Goal: Task Accomplishment & Management: Use online tool/utility

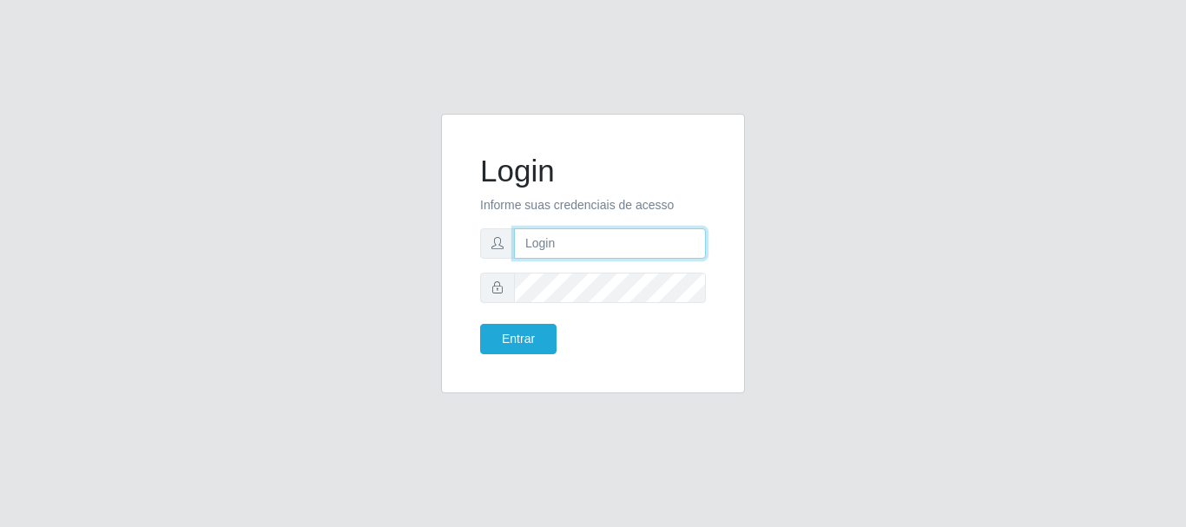
click at [568, 245] on input "text" at bounding box center [610, 243] width 192 height 30
type input "Ubiratan@confglacer"
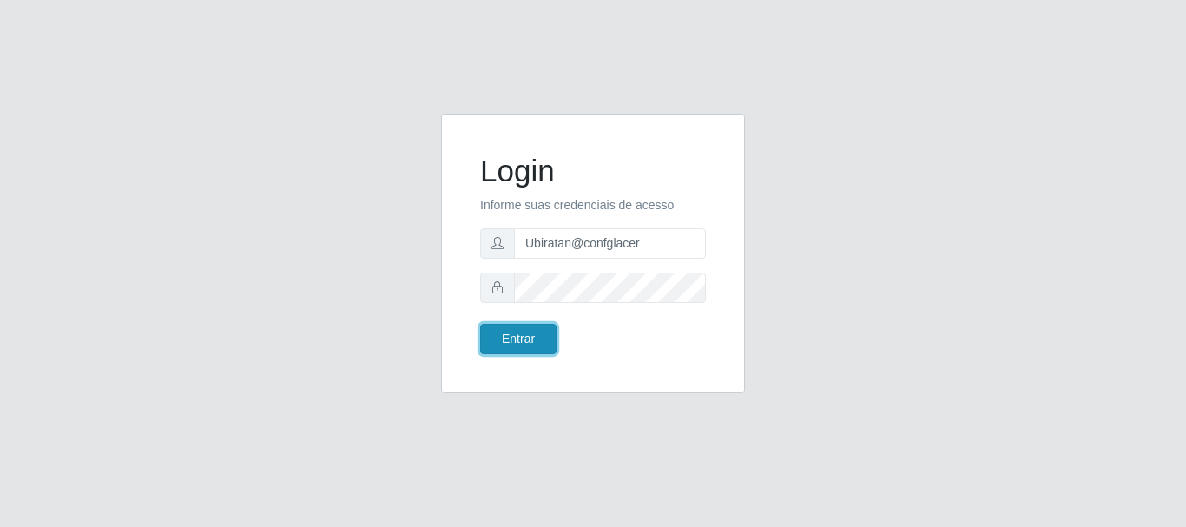
click at [544, 341] on button "Entrar" at bounding box center [518, 339] width 76 height 30
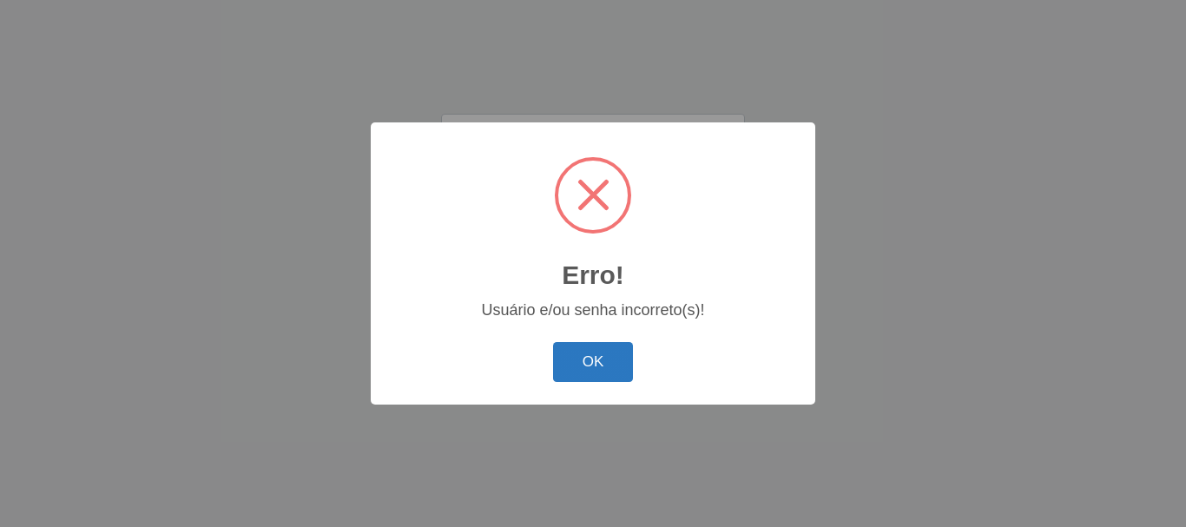
click at [593, 376] on button "OK" at bounding box center [593, 362] width 81 height 41
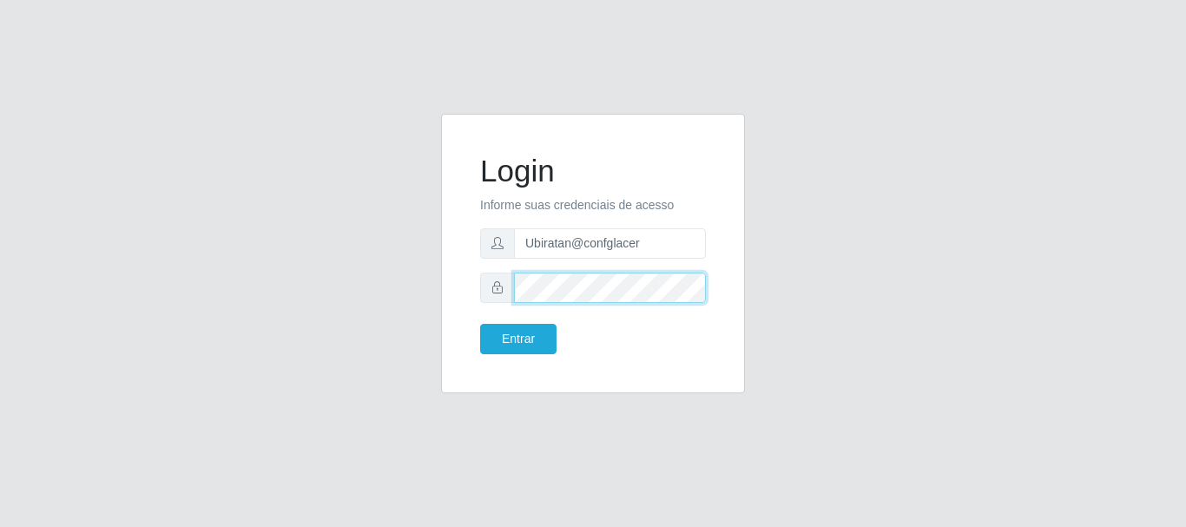
click at [472, 285] on div "Login Informe suas credenciais de acesso Ubiratan@confglacer Entrar" at bounding box center [593, 253] width 260 height 236
click at [556, 342] on div "Entrar" at bounding box center [530, 339] width 126 height 30
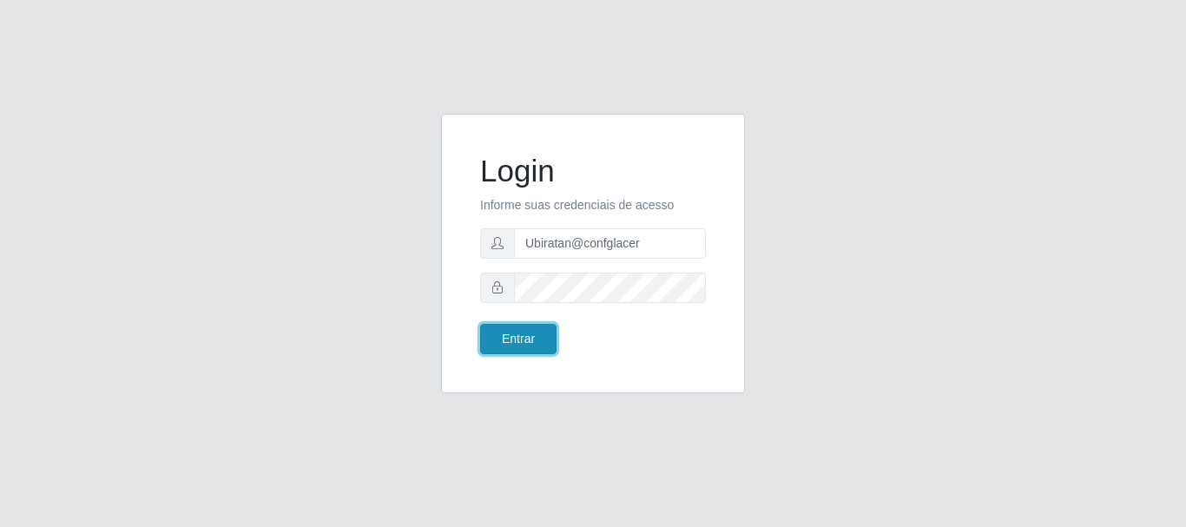
click at [524, 342] on button "Entrar" at bounding box center [518, 339] width 76 height 30
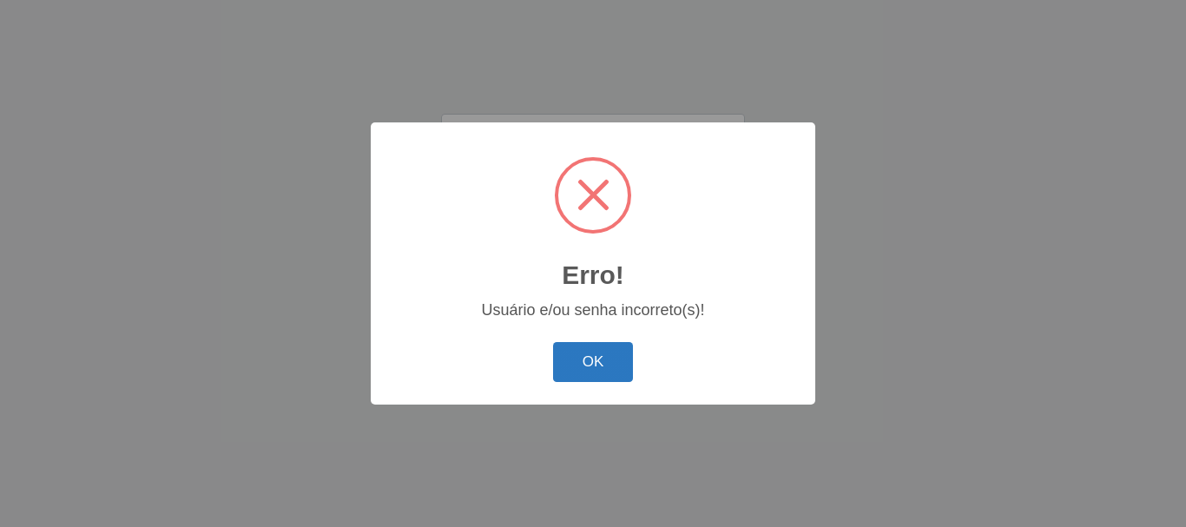
click at [567, 357] on button "OK" at bounding box center [593, 362] width 81 height 41
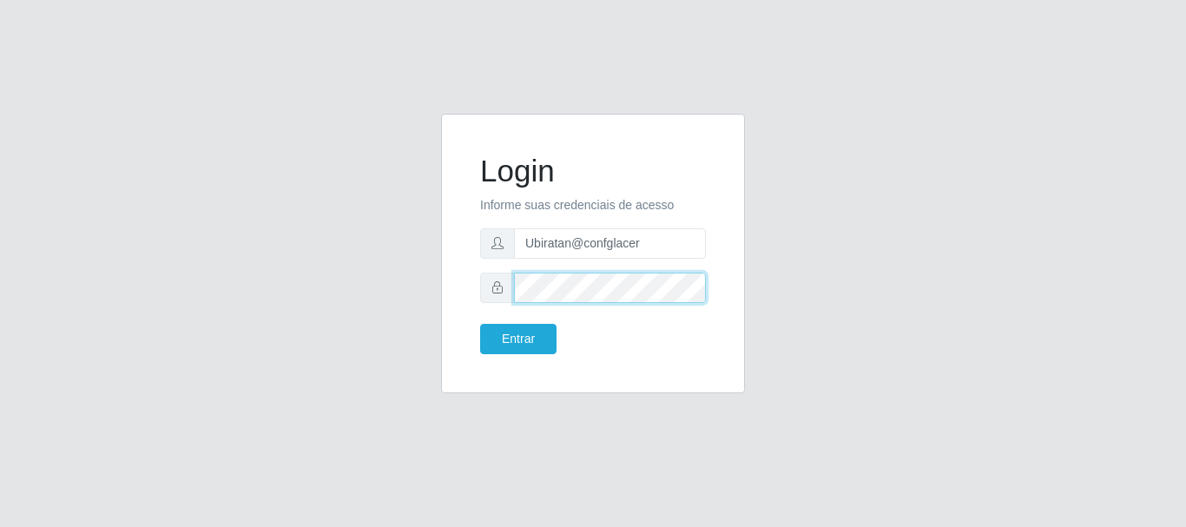
click at [412, 299] on div "Login Informe suas credenciais de acesso Ubiratan@confglacer Entrar" at bounding box center [593, 264] width 990 height 300
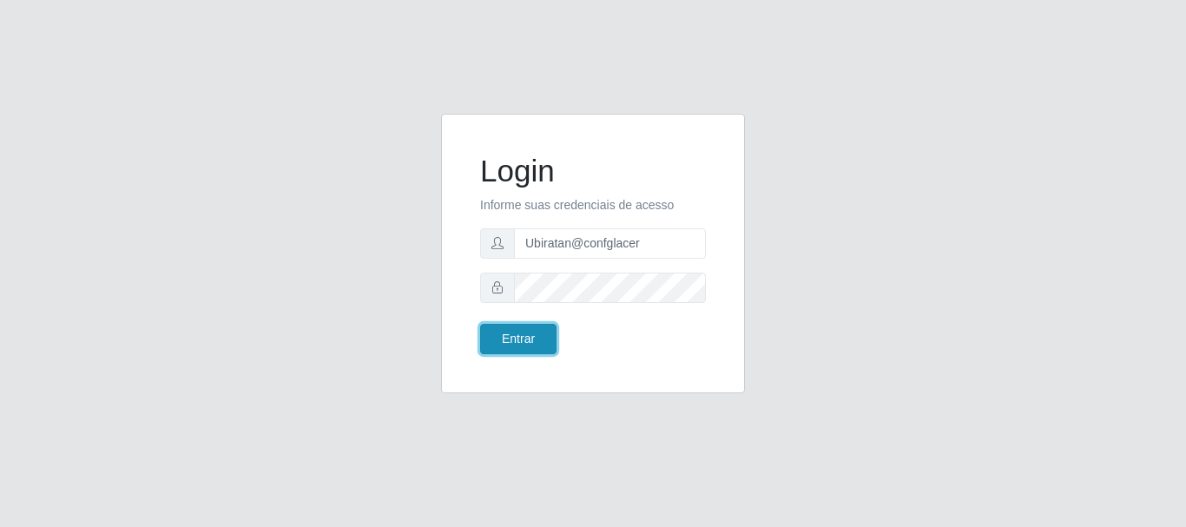
click at [507, 340] on button "Entrar" at bounding box center [518, 339] width 76 height 30
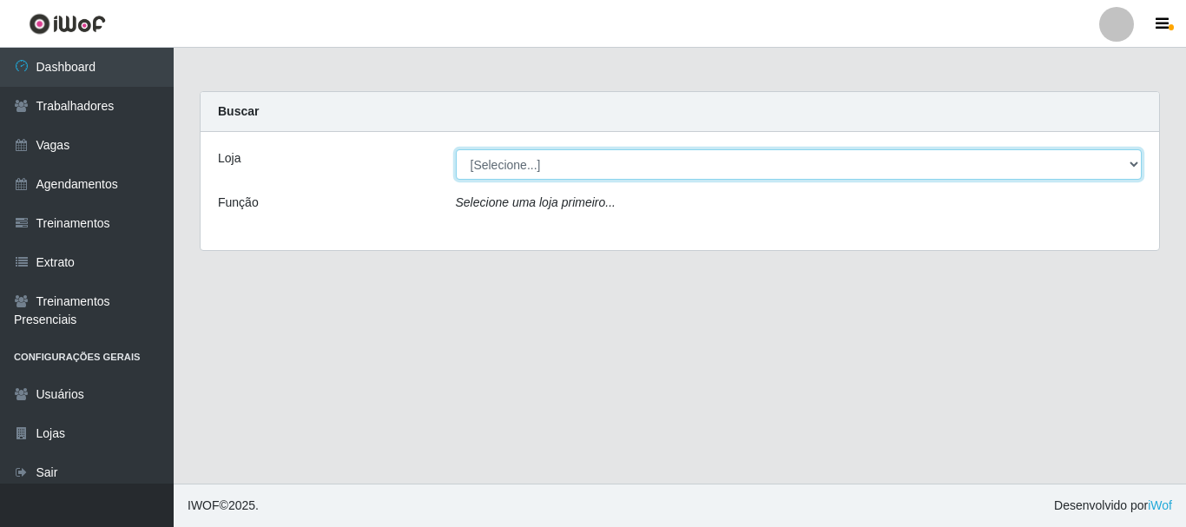
drag, startPoint x: 561, startPoint y: 164, endPoint x: 577, endPoint y: 179, distance: 22.1
click at [561, 164] on select "[Selecione...] Glace Real Confeitaria" at bounding box center [799, 164] width 687 height 30
select select "445"
click at [456, 149] on select "[Selecione...] Glace Real Confeitaria" at bounding box center [799, 164] width 687 height 30
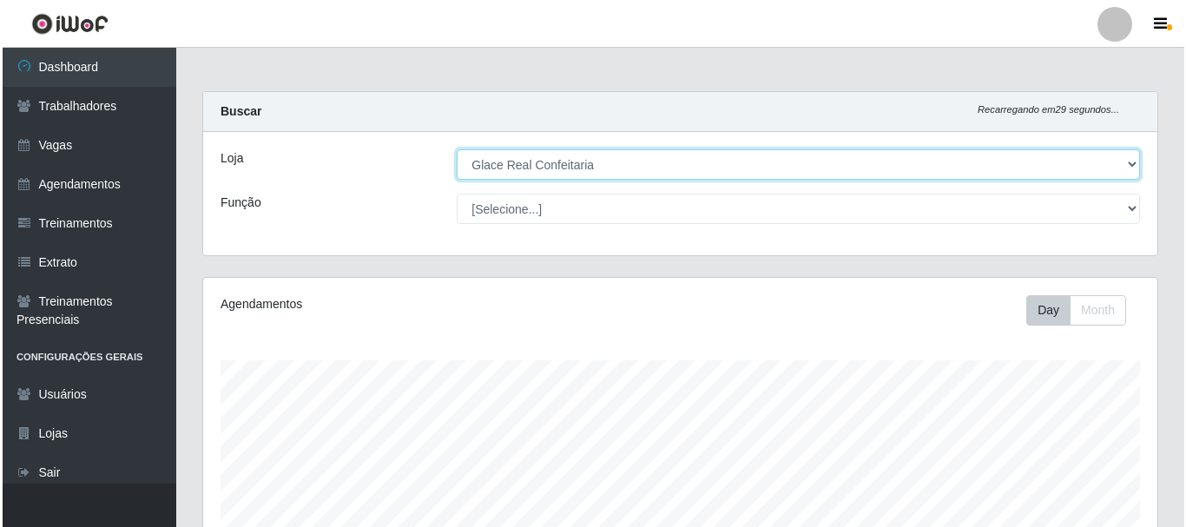
scroll to position [394, 0]
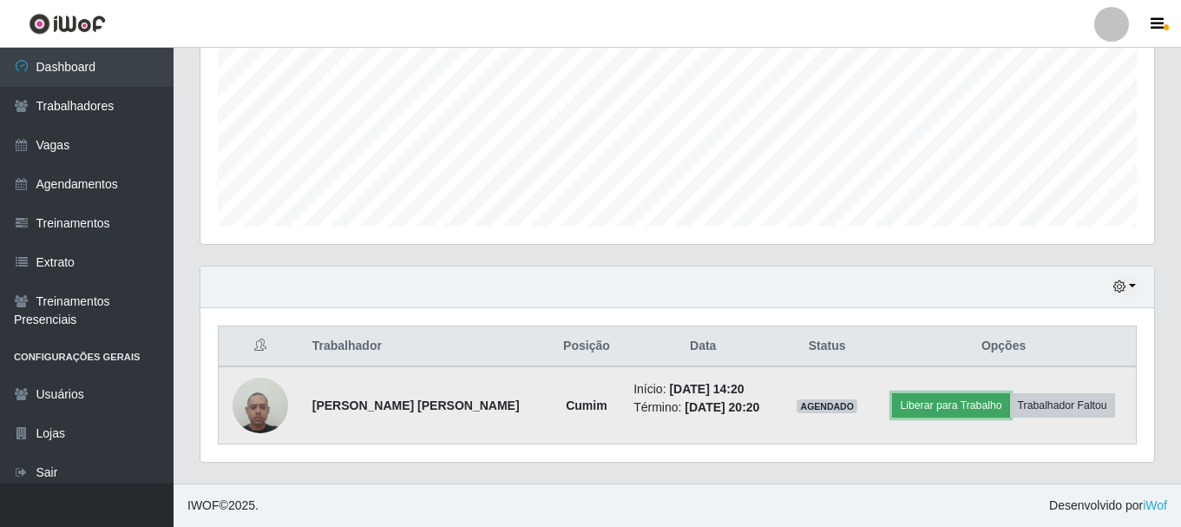
click at [939, 412] on button "Liberar para Trabalho" at bounding box center [950, 405] width 117 height 24
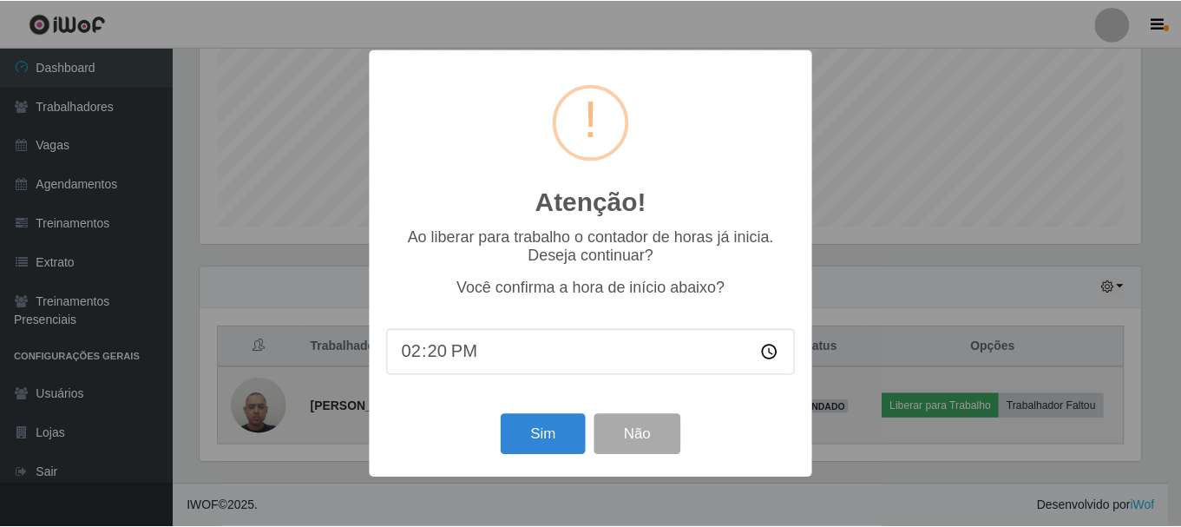
scroll to position [360, 945]
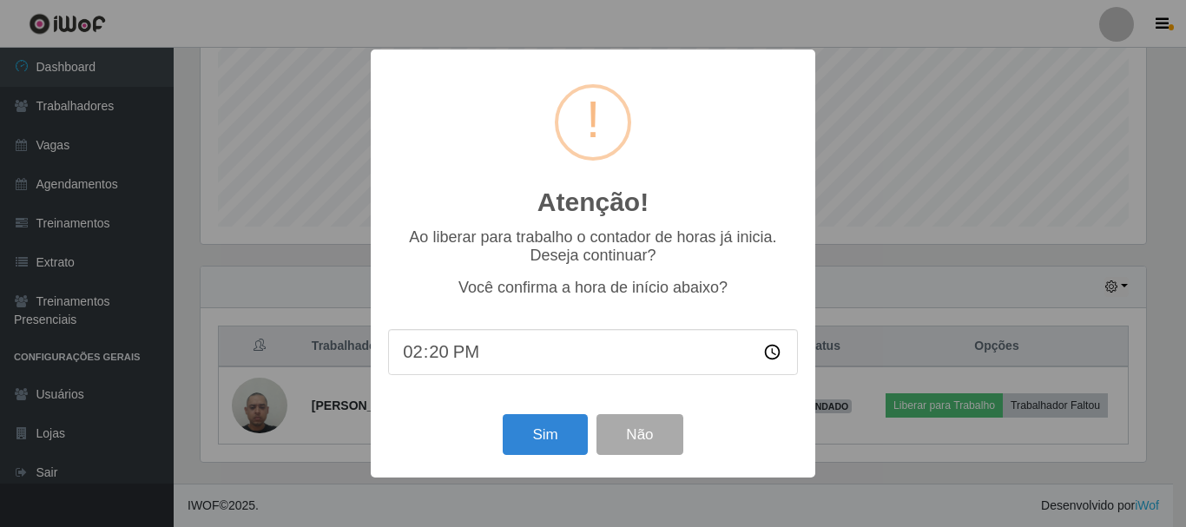
click at [431, 345] on input "14:20" at bounding box center [593, 352] width 410 height 46
click at [532, 433] on button "Sim" at bounding box center [545, 434] width 84 height 41
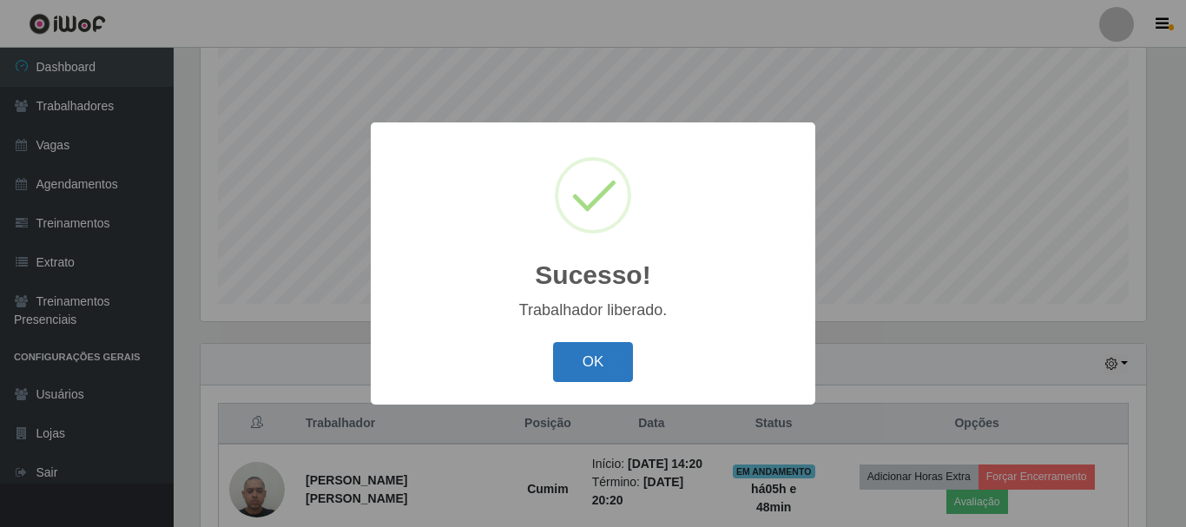
click at [571, 362] on button "OK" at bounding box center [593, 362] width 81 height 41
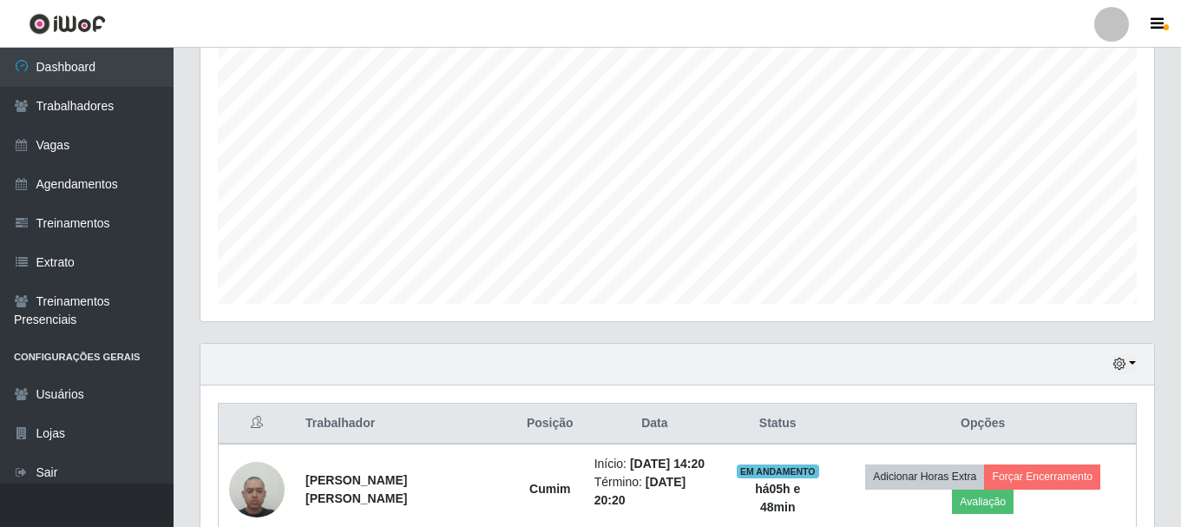
scroll to position [394, 0]
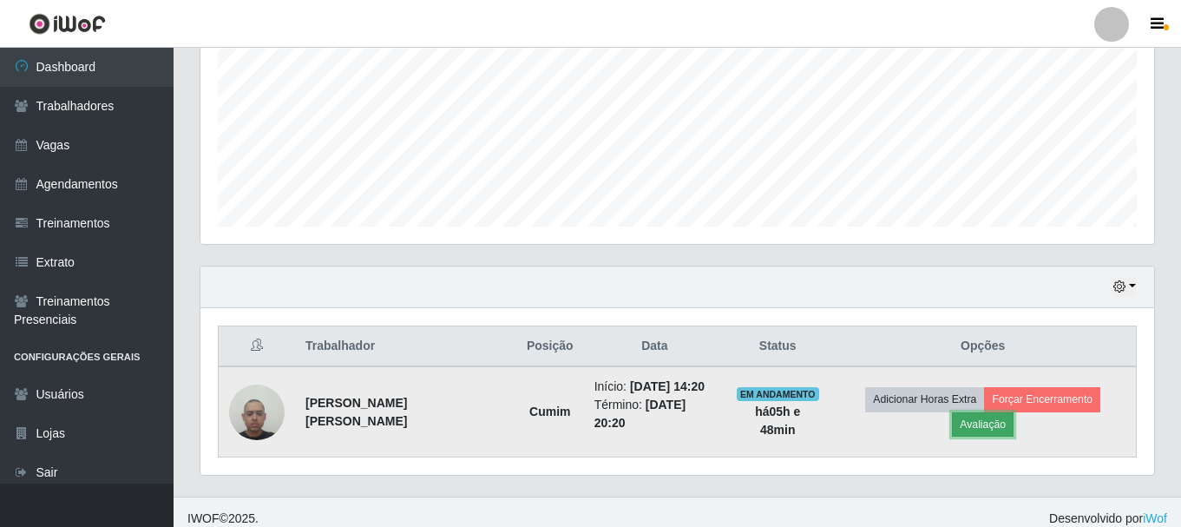
click at [1014, 412] on button "Avaliação" at bounding box center [983, 424] width 62 height 24
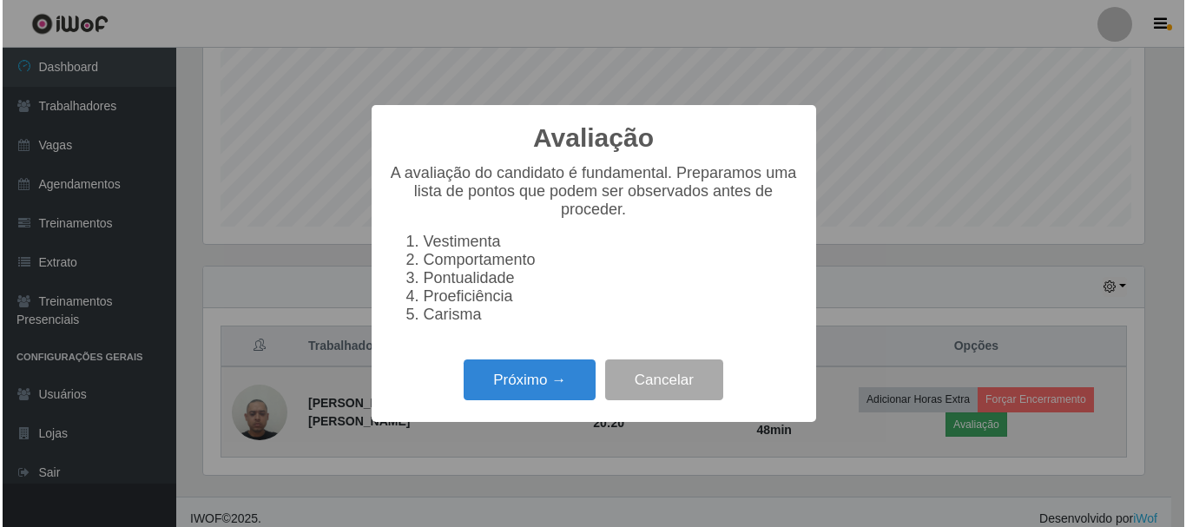
scroll to position [360, 945]
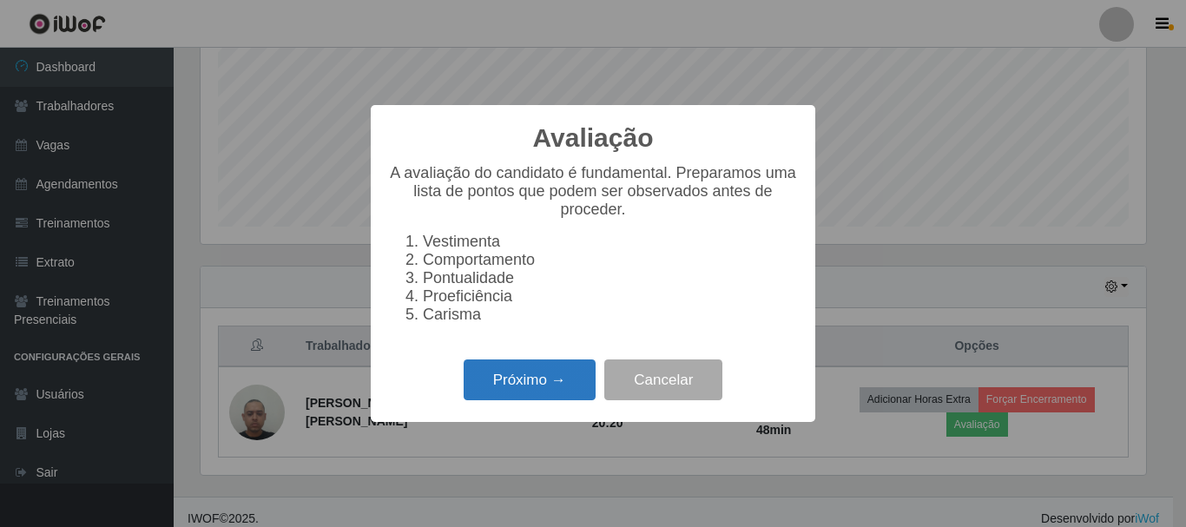
click at [541, 388] on button "Próximo →" at bounding box center [530, 379] width 132 height 41
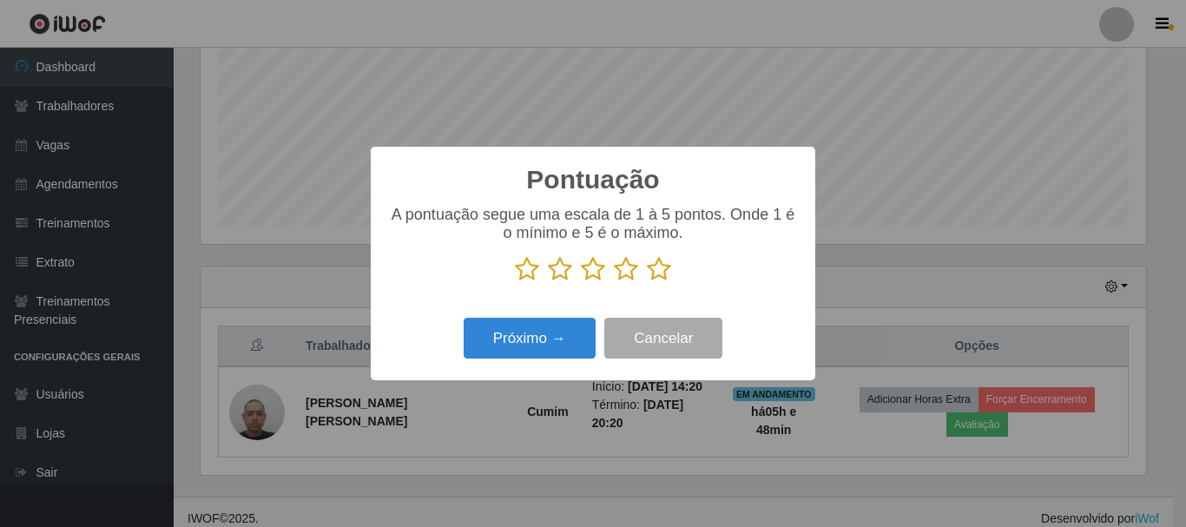
scroll to position [867679, 867094]
click at [671, 319] on div "Pontuação × A pontuação segue uma escala de 1 à 5 pontos. Onde 1 é o mínimo e 5…" at bounding box center [593, 264] width 444 height 234
click at [661, 273] on icon at bounding box center [659, 269] width 24 height 26
click at [647, 282] on input "radio" at bounding box center [647, 282] width 0 height 0
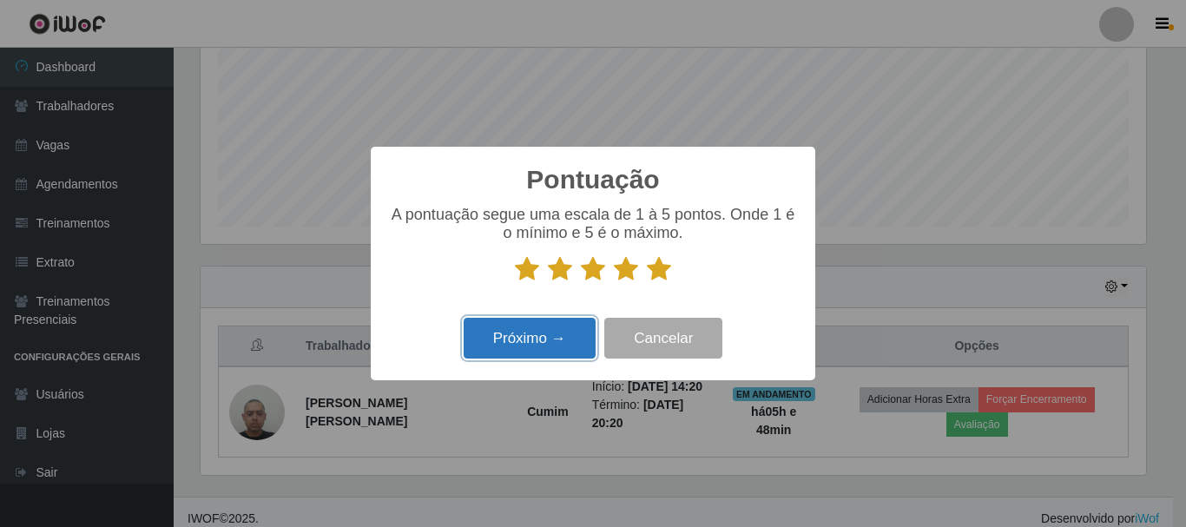
click at [541, 334] on button "Próximo →" at bounding box center [530, 338] width 132 height 41
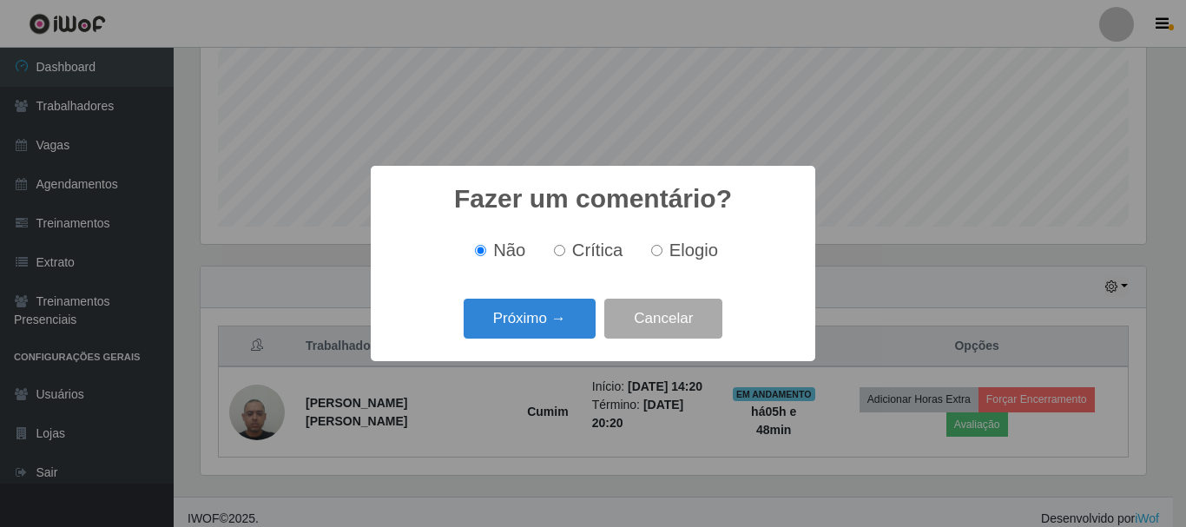
click at [655, 253] on input "Elogio" at bounding box center [656, 250] width 11 height 11
radio input "true"
click at [556, 324] on button "Próximo →" at bounding box center [530, 319] width 132 height 41
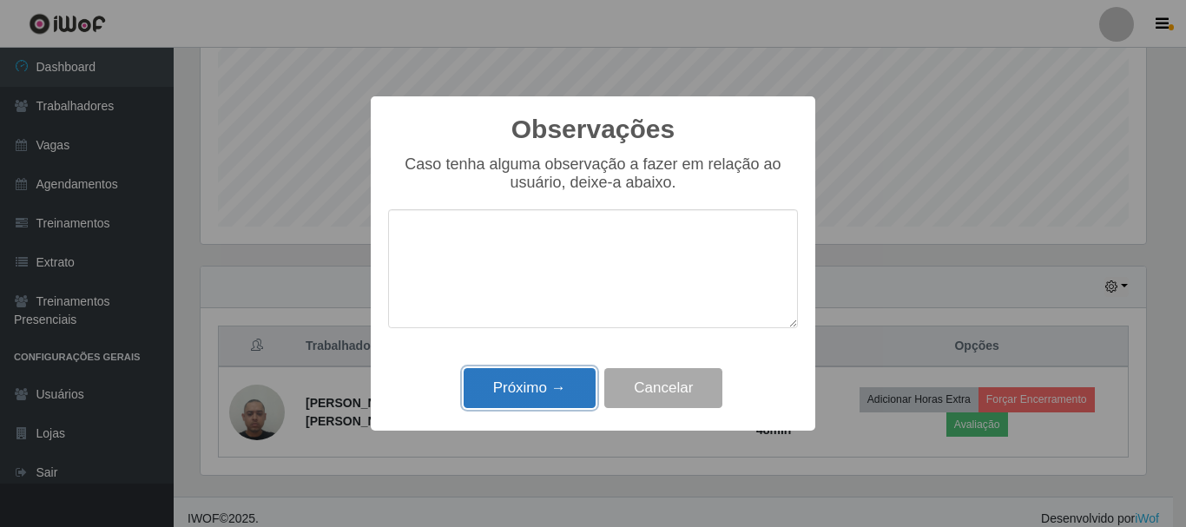
click at [556, 378] on button "Próximo →" at bounding box center [530, 388] width 132 height 41
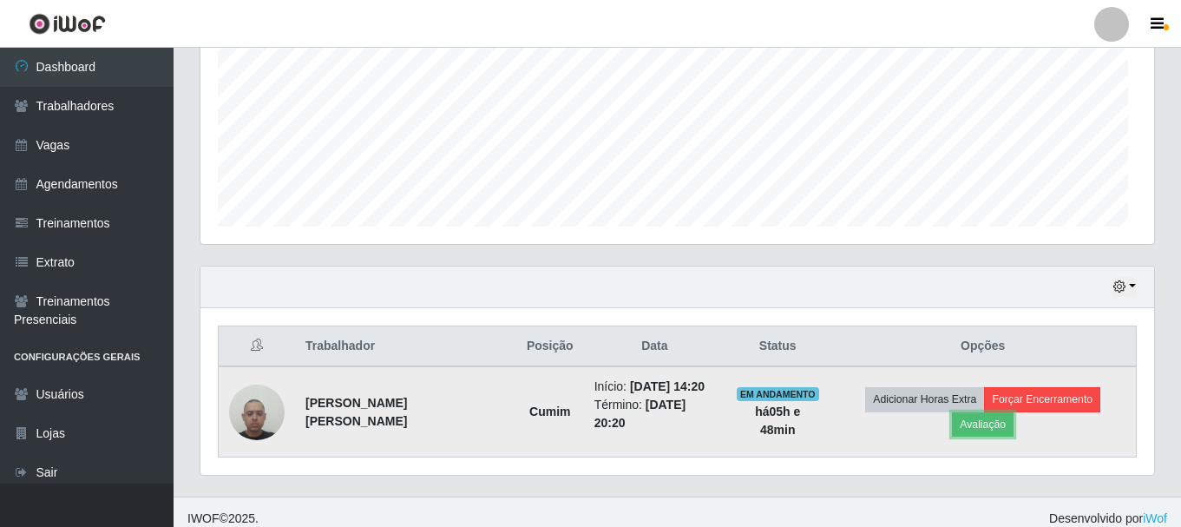
scroll to position [360, 954]
click at [997, 405] on button "Forçar Encerramento" at bounding box center [1042, 399] width 116 height 24
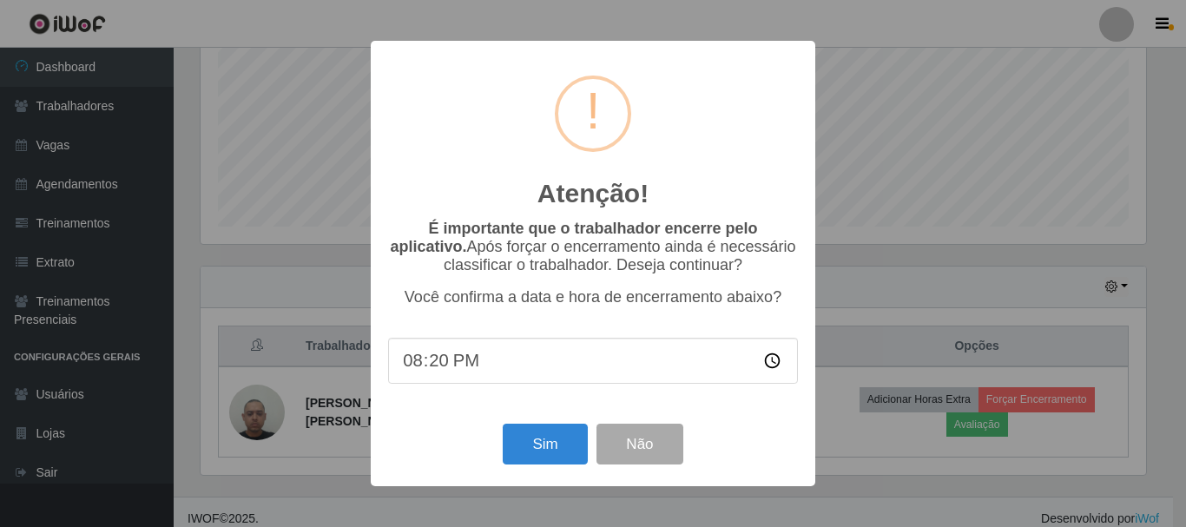
click at [442, 373] on input "20:20" at bounding box center [593, 361] width 410 height 46
click at [525, 443] on button "Sim" at bounding box center [545, 444] width 84 height 41
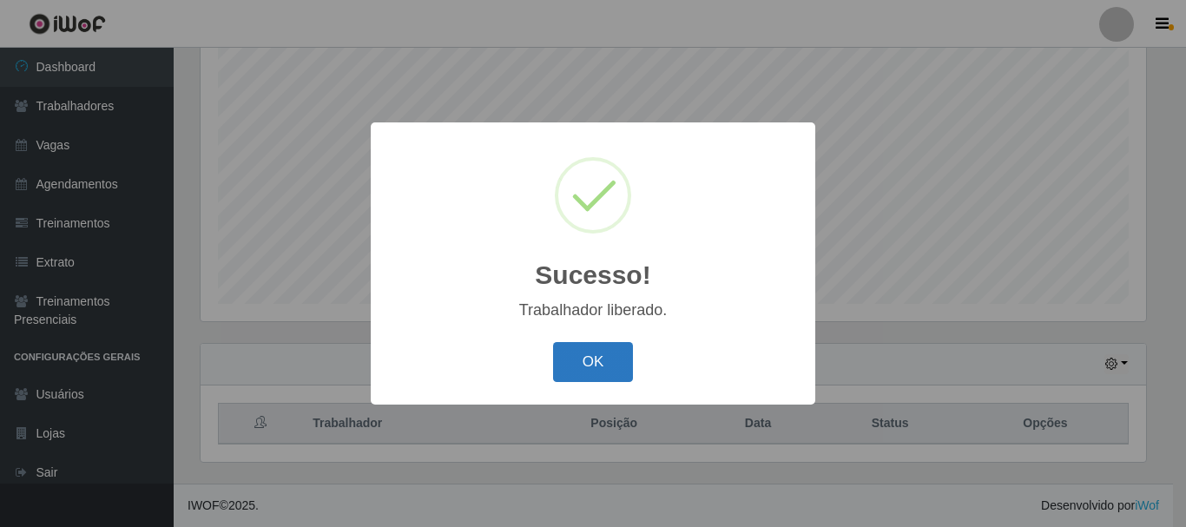
click at [577, 353] on button "OK" at bounding box center [593, 362] width 81 height 41
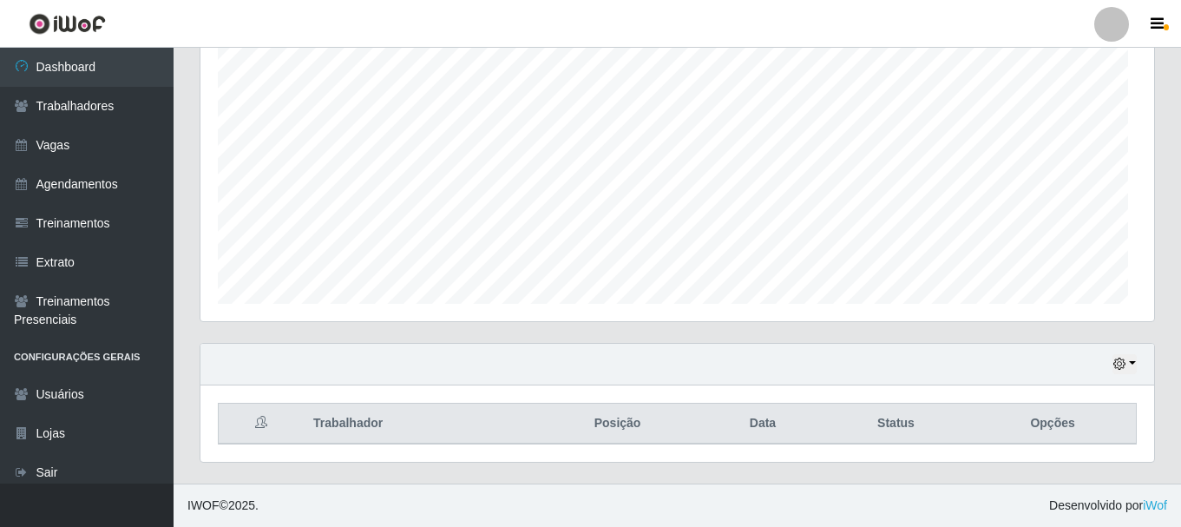
scroll to position [867679, 867085]
click at [1122, 365] on icon "button" at bounding box center [1120, 364] width 12 height 12
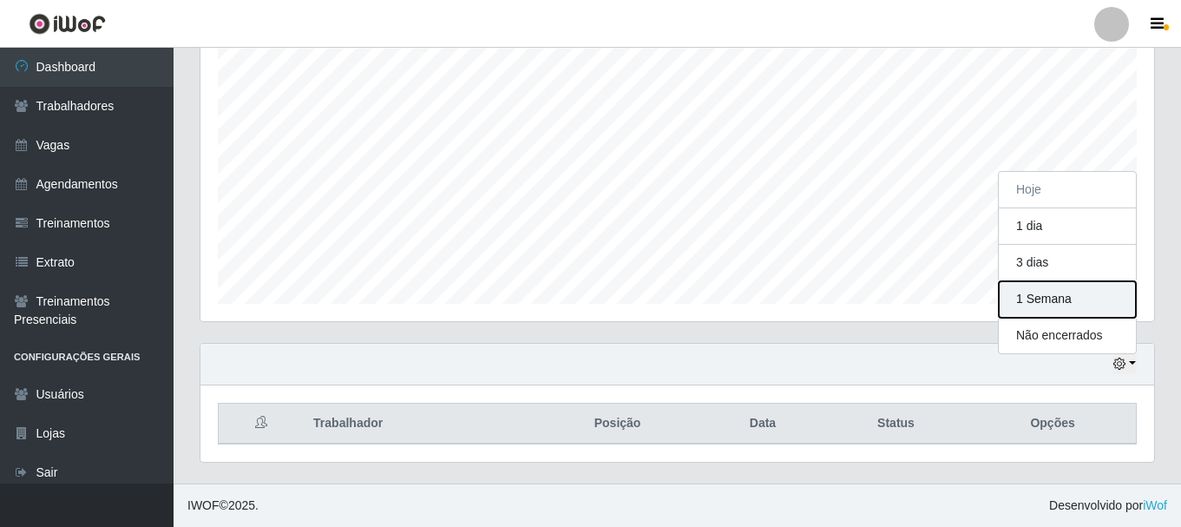
click at [1079, 309] on button "1 Semana" at bounding box center [1067, 299] width 137 height 36
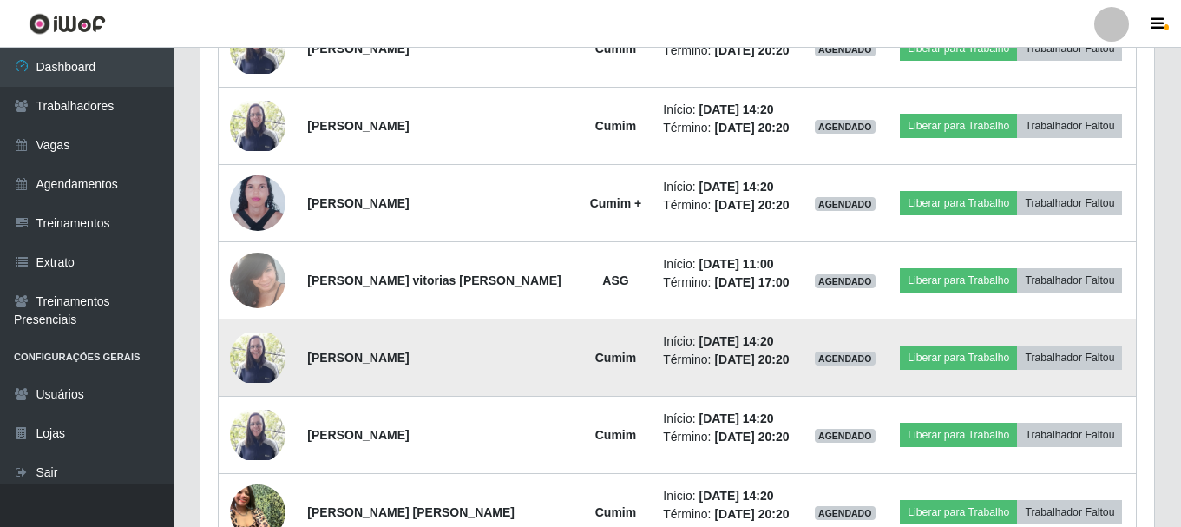
scroll to position [0, 0]
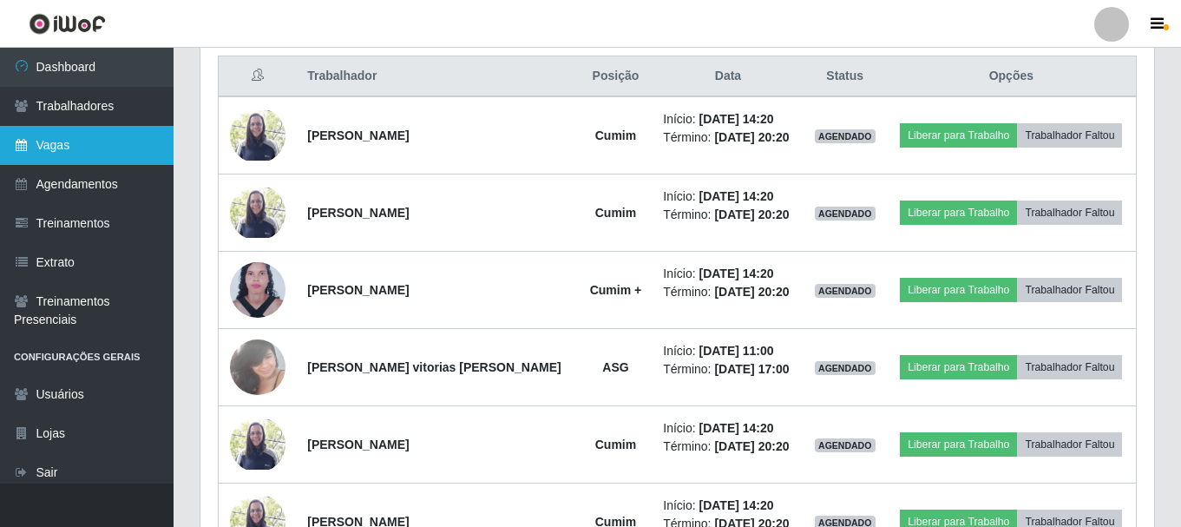
click at [113, 150] on link "Vagas" at bounding box center [87, 145] width 174 height 39
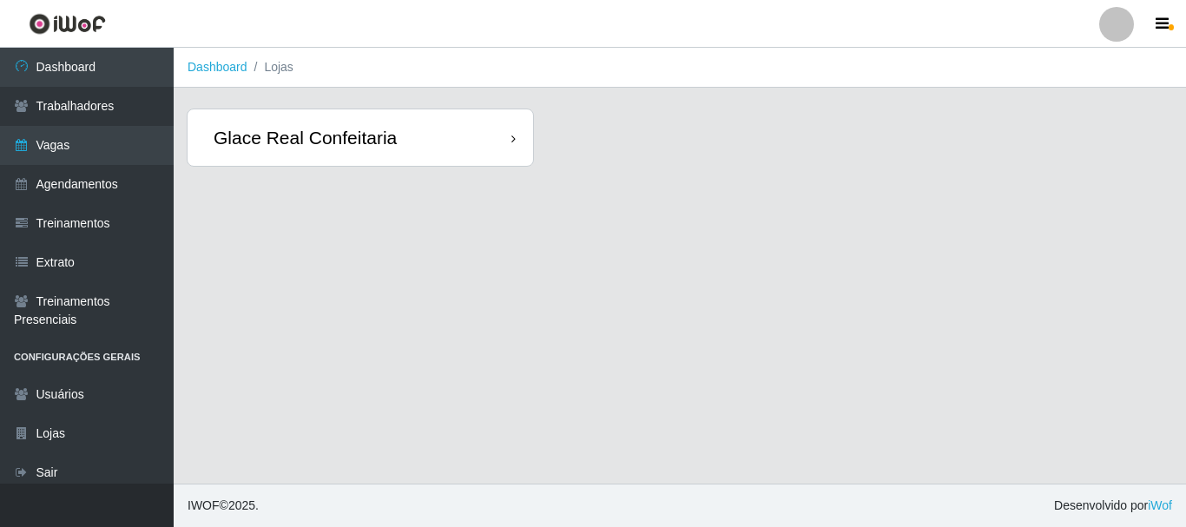
click at [378, 141] on div "Glace Real Confeitaria" at bounding box center [305, 138] width 183 height 22
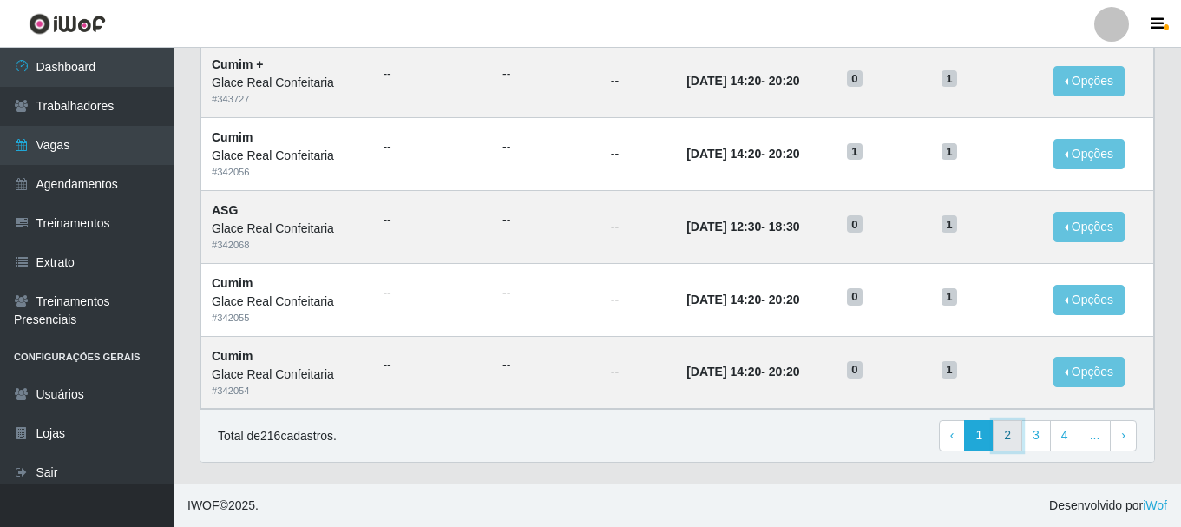
click at [1007, 433] on link "2" at bounding box center [1008, 435] width 30 height 31
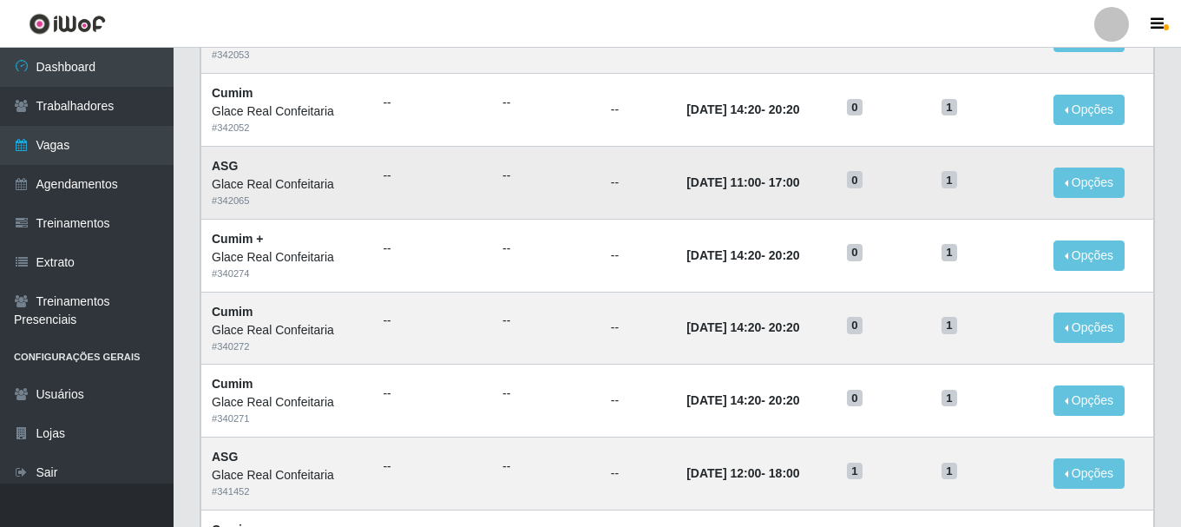
scroll to position [434, 0]
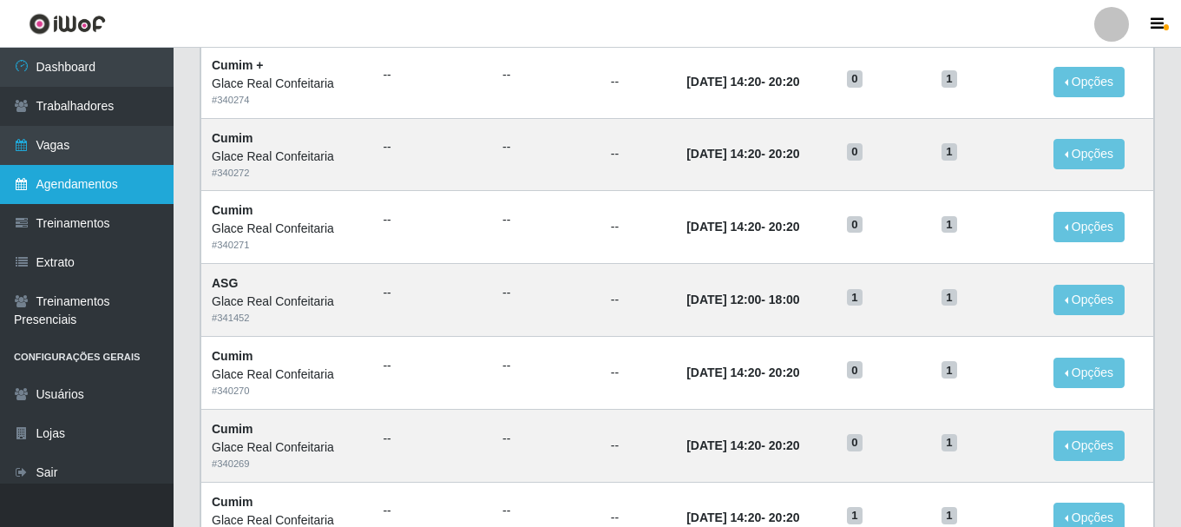
click at [109, 186] on link "Agendamentos" at bounding box center [87, 184] width 174 height 39
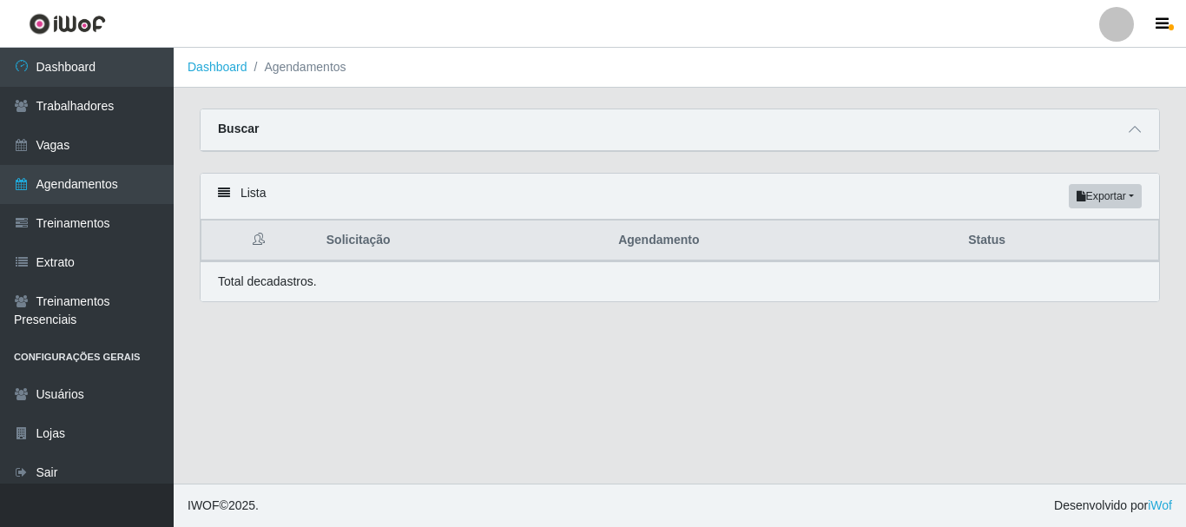
click at [865, 119] on div "Buscar" at bounding box center [680, 130] width 958 height 42
click at [1135, 130] on icon at bounding box center [1134, 129] width 12 height 12
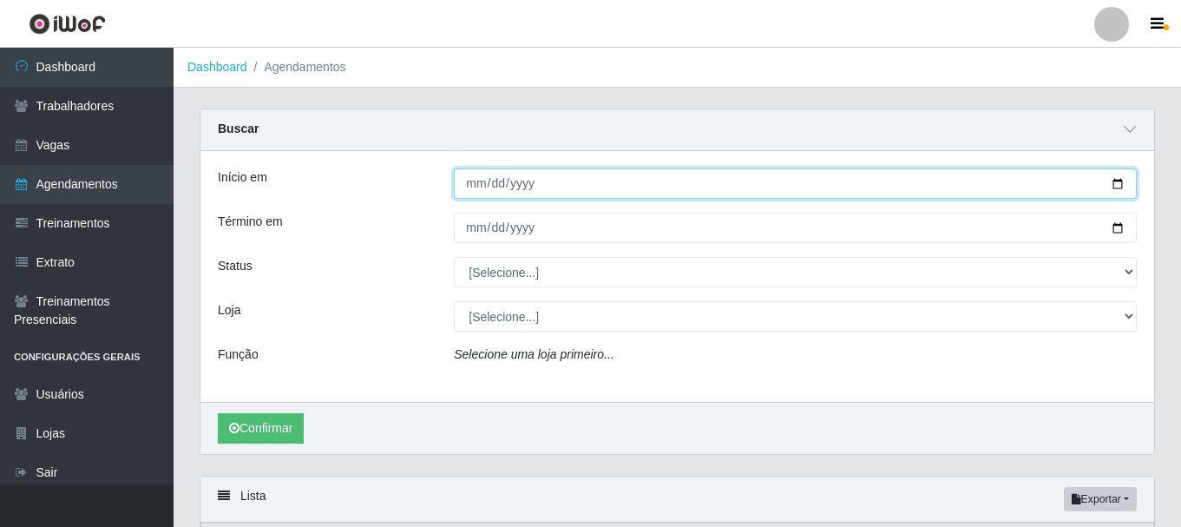
click at [479, 179] on input "Início em" at bounding box center [795, 183] width 683 height 30
click at [1123, 181] on input "Início em" at bounding box center [795, 183] width 683 height 30
type input "2025-09-11"
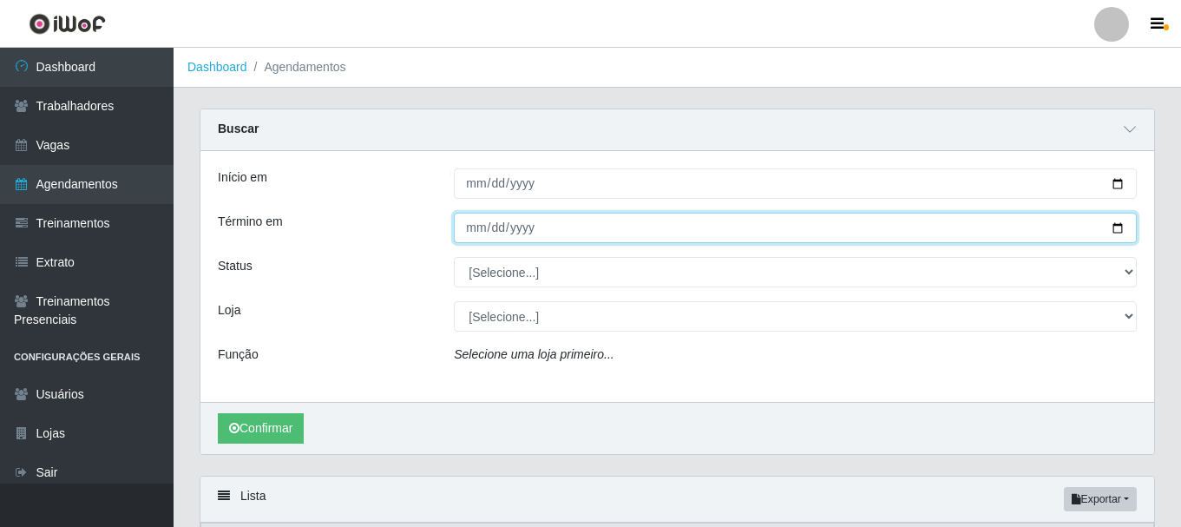
click at [1129, 223] on input "Término em" at bounding box center [795, 228] width 683 height 30
click at [1122, 224] on input "Término em" at bounding box center [795, 228] width 683 height 30
click at [1122, 227] on input "Término em" at bounding box center [795, 228] width 683 height 30
type input "2025-09-15"
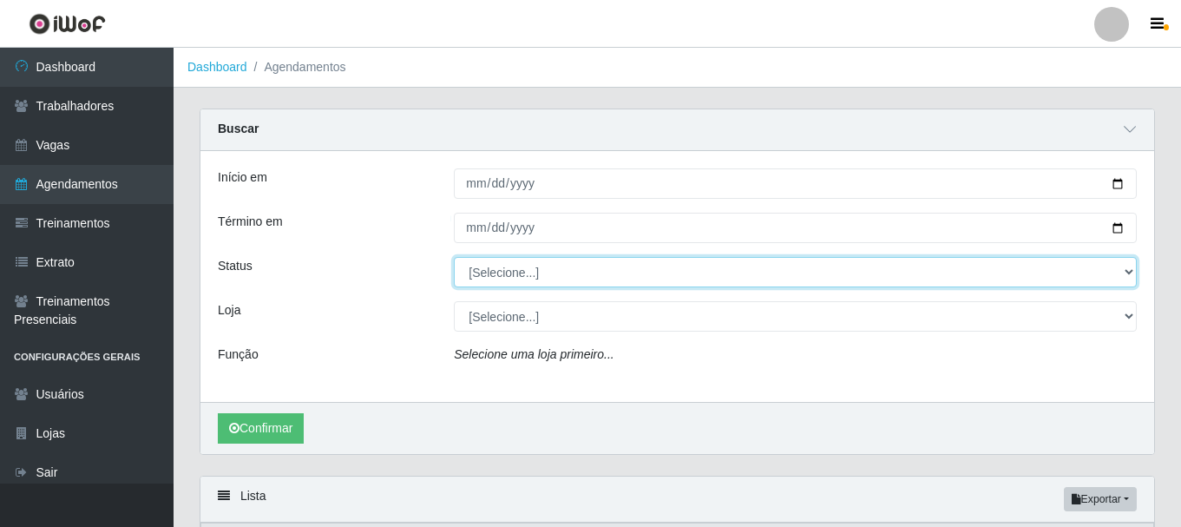
click at [611, 275] on select "[Selecione...] AGENDADO AGUARDANDO LIBERAR EM ANDAMENTO EM REVISÃO FINALIZADO C…" at bounding box center [795, 272] width 683 height 30
select select "CANCELADO"
click at [454, 258] on select "[Selecione...] AGENDADO AGUARDANDO LIBERAR EM ANDAMENTO EM REVISÃO FINALIZADO C…" at bounding box center [795, 272] width 683 height 30
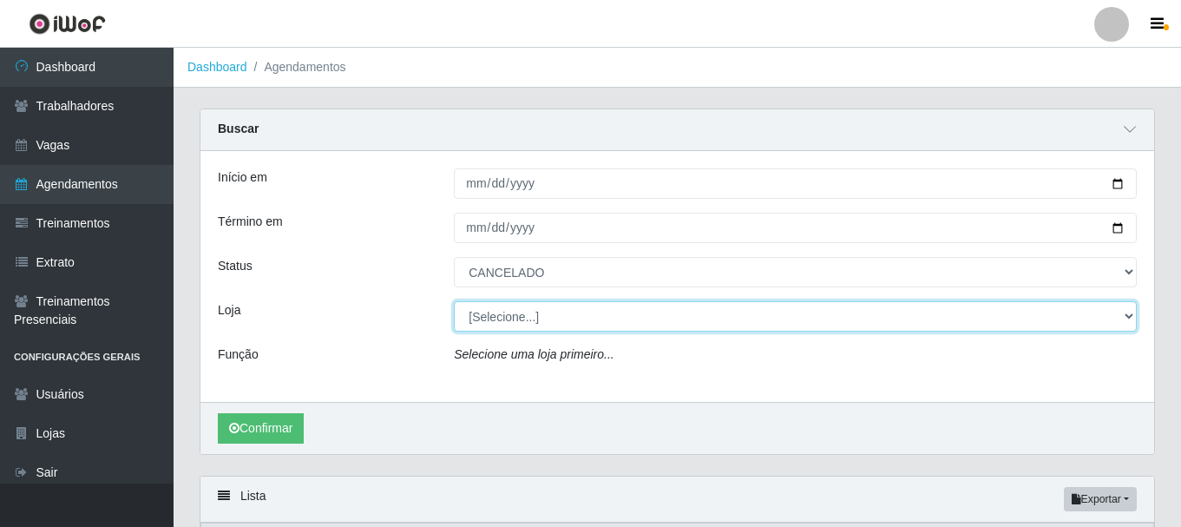
click at [533, 315] on select "[Selecione...] Glace Real Confeitaria" at bounding box center [795, 316] width 683 height 30
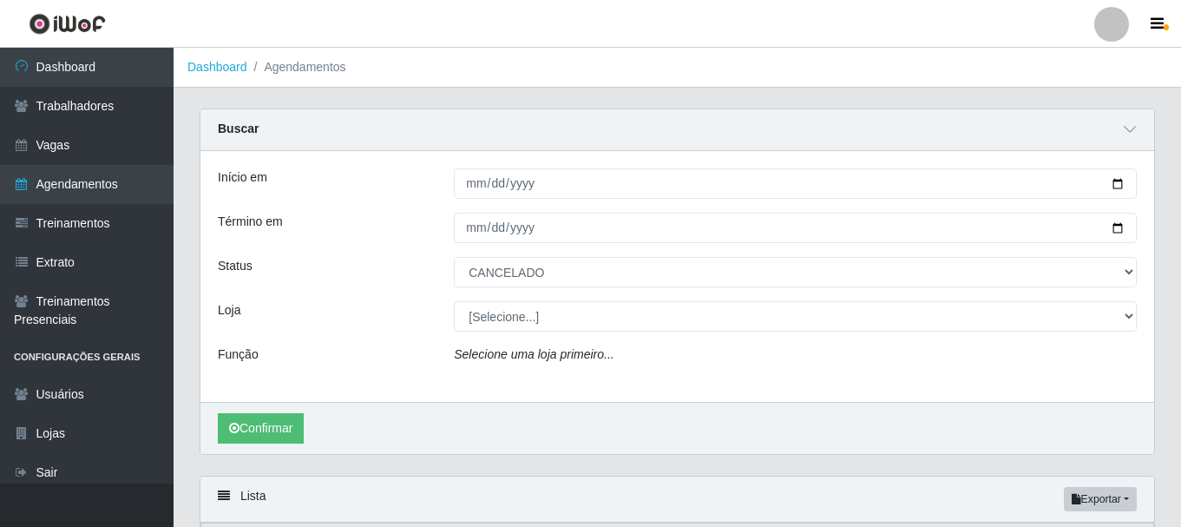
click at [541, 381] on div "Início em 2025-09-11 Término em 2025-09-15 Status [Selecione...] AGENDADO AGUAR…" at bounding box center [678, 276] width 954 height 251
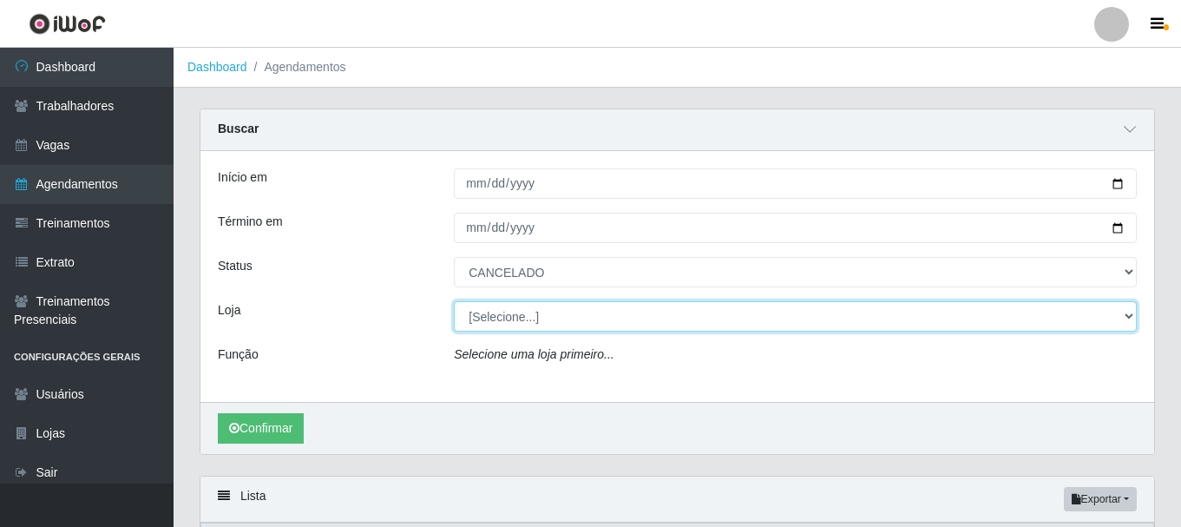
click at [553, 312] on select "[Selecione...] Glace Real Confeitaria" at bounding box center [795, 316] width 683 height 30
select select "445"
click at [454, 302] on select "[Selecione...] Glace Real Confeitaria" at bounding box center [795, 316] width 683 height 30
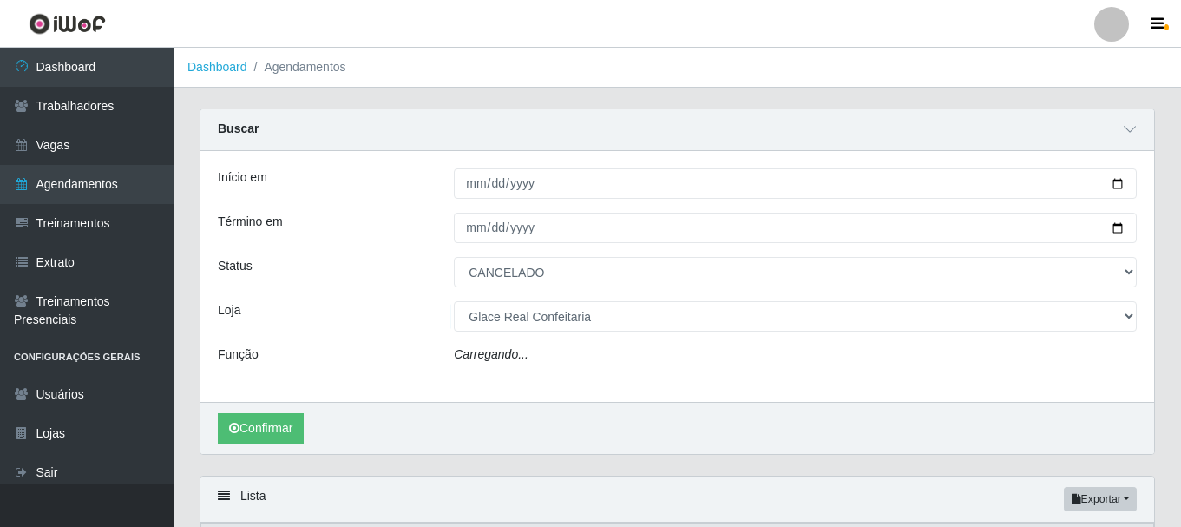
click at [301, 418] on div "Confirmar" at bounding box center [678, 428] width 954 height 52
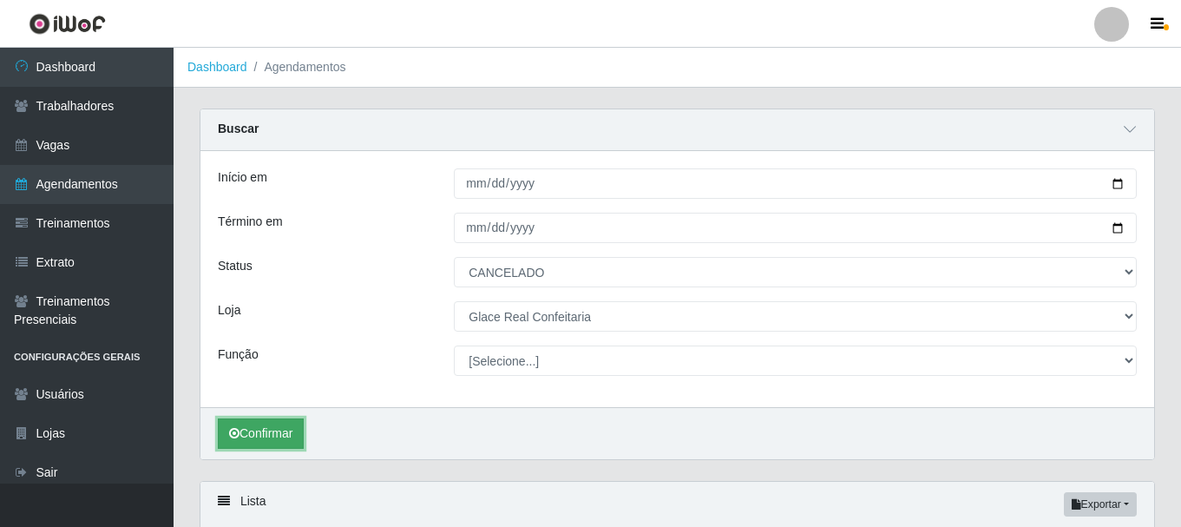
click at [281, 427] on button "Confirmar" at bounding box center [261, 433] width 86 height 30
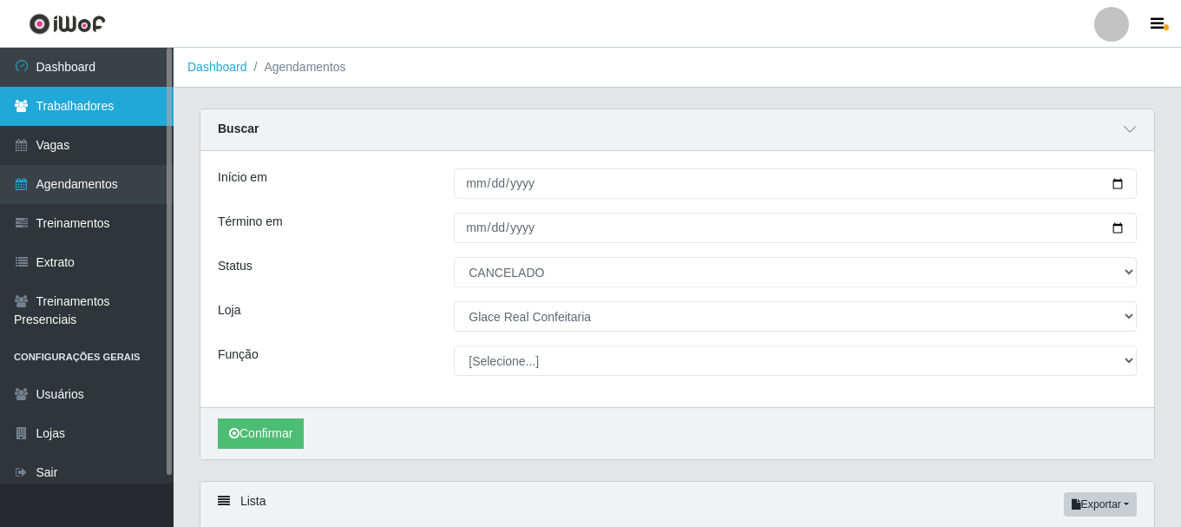
click at [100, 107] on link "Trabalhadores" at bounding box center [87, 106] width 174 height 39
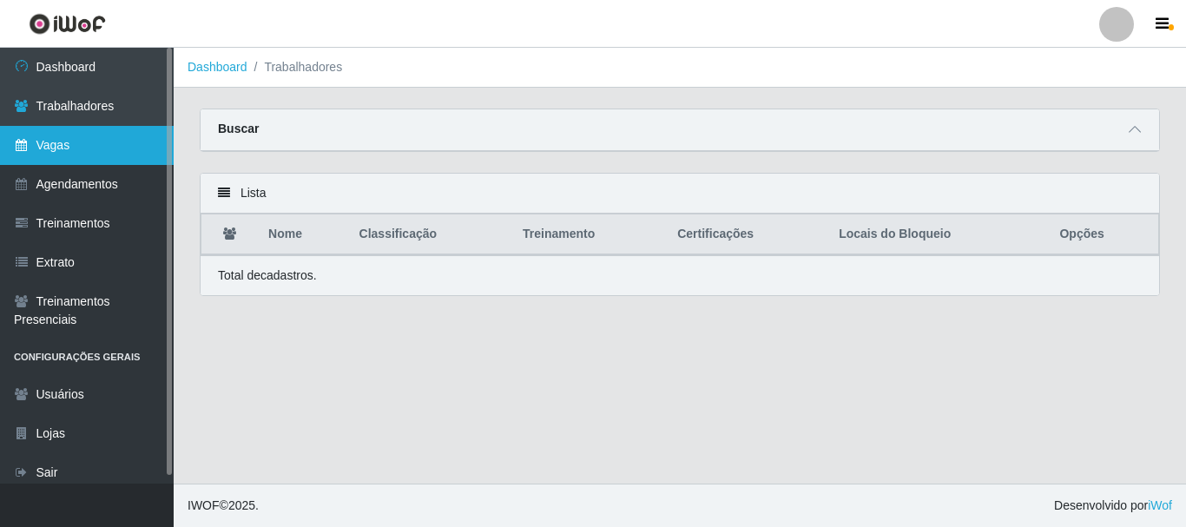
click at [69, 140] on link "Vagas" at bounding box center [87, 145] width 174 height 39
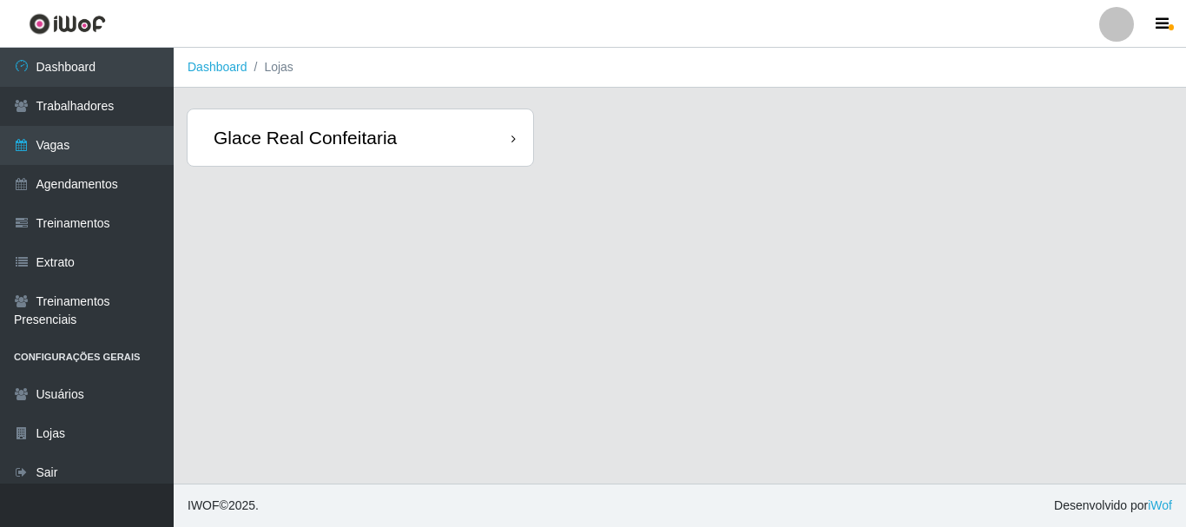
click at [282, 143] on div "Glace Real Confeitaria" at bounding box center [305, 138] width 183 height 22
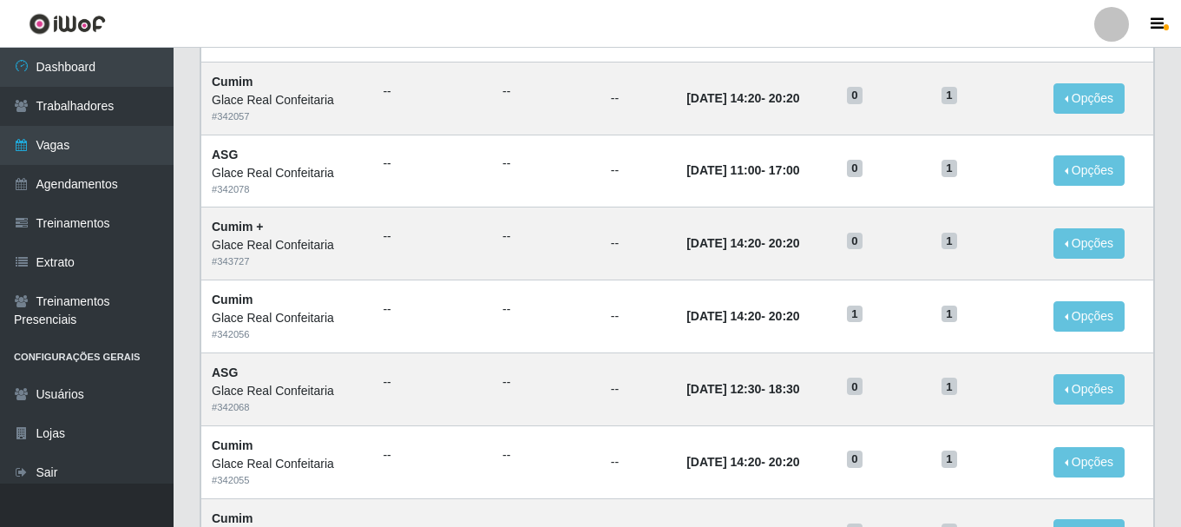
scroll to position [944, 0]
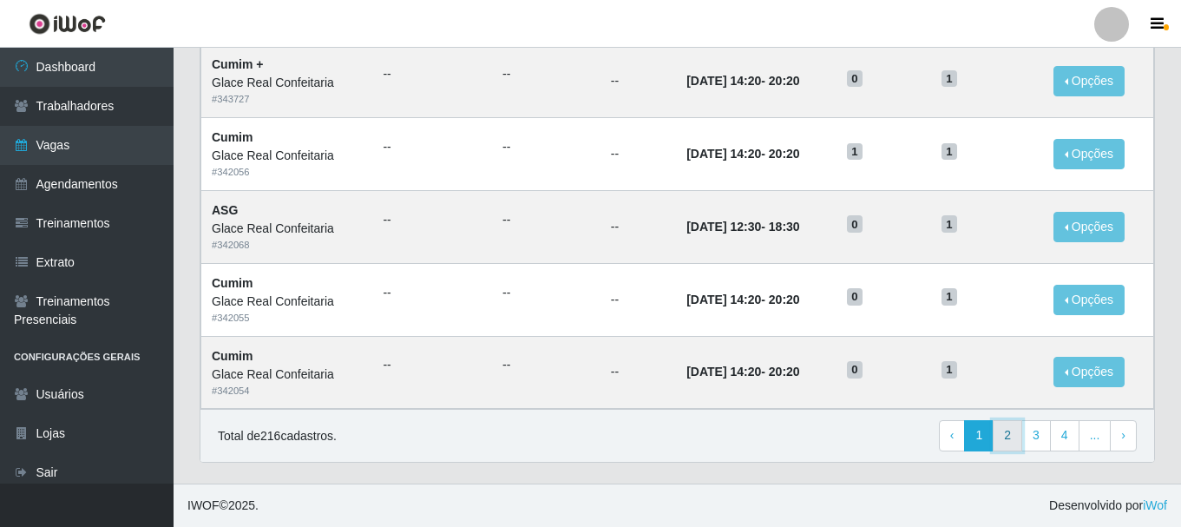
click at [1001, 430] on link "2" at bounding box center [1008, 435] width 30 height 31
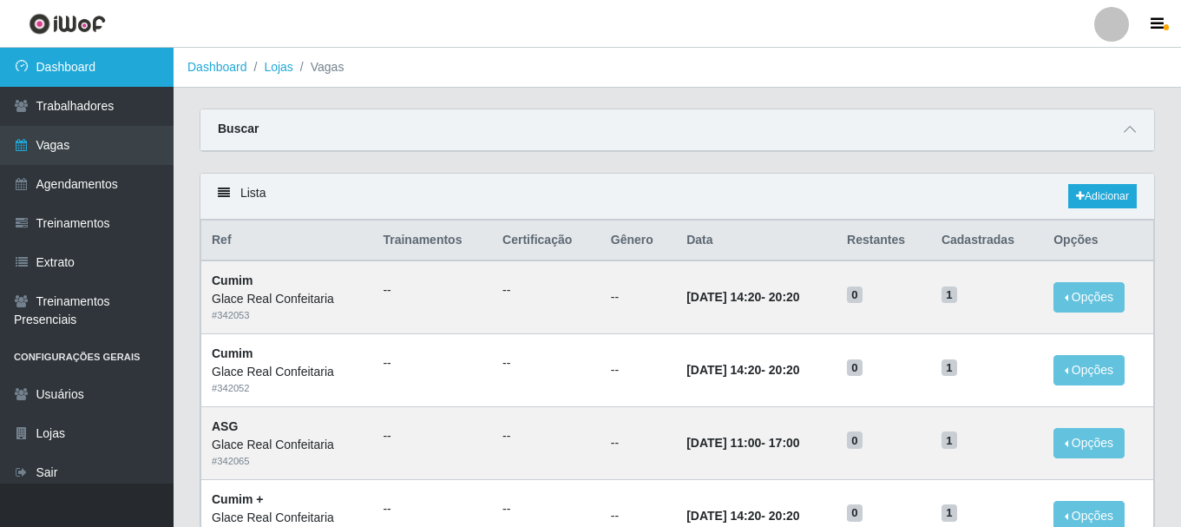
click at [97, 66] on link "Dashboard" at bounding box center [87, 67] width 174 height 39
